Goal: Browse casually

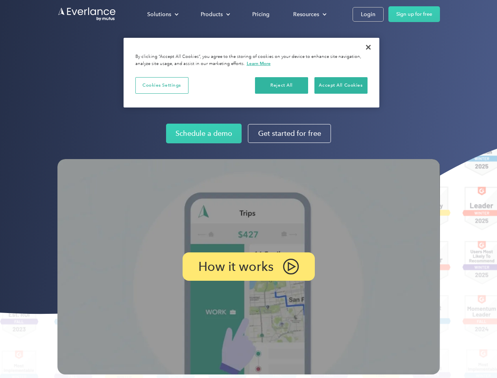
click at [248, 189] on img at bounding box center [248, 266] width 383 height 215
click at [163, 14] on div "Solutions" at bounding box center [159, 14] width 24 height 10
click at [215, 14] on div "Products" at bounding box center [212, 14] width 22 height 10
click at [309, 14] on div "Resources" at bounding box center [306, 14] width 26 height 10
click at [248, 267] on p "How it works" at bounding box center [235, 266] width 75 height 9
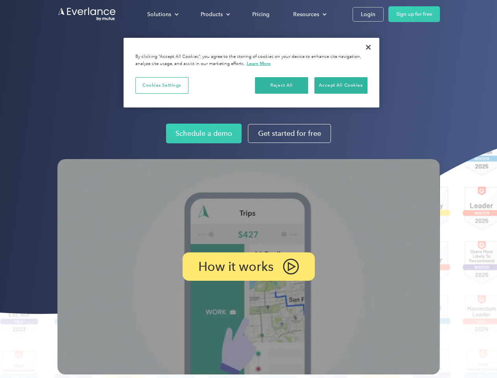
click at [162, 85] on button "Cookies Settings" at bounding box center [161, 85] width 53 height 17
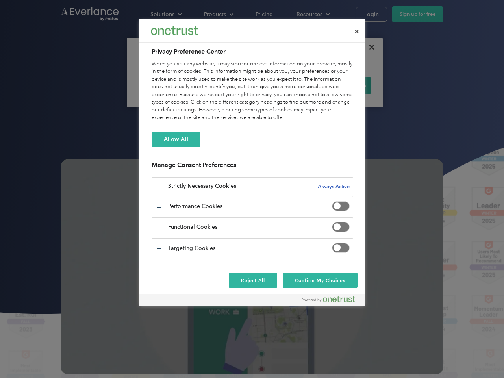
click at [282, 85] on div "When you visit any website, it may store or retrieve information on your browse…" at bounding box center [253, 90] width 202 height 61
click at [341, 85] on div "When you visit any website, it may store or retrieve information on your browse…" at bounding box center [253, 90] width 202 height 61
click at [369, 47] on div at bounding box center [252, 189] width 504 height 378
